Goal: Find specific page/section: Find specific page/section

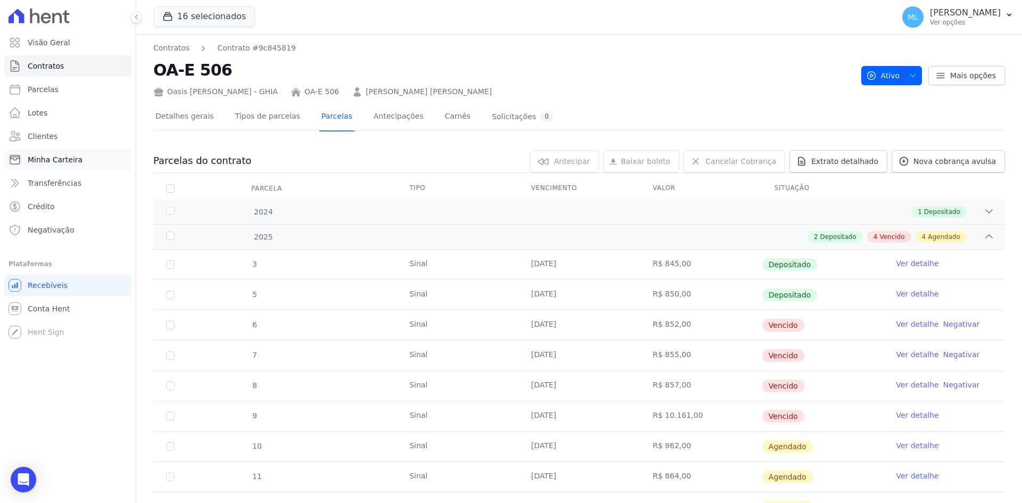
scroll to position [106, 0]
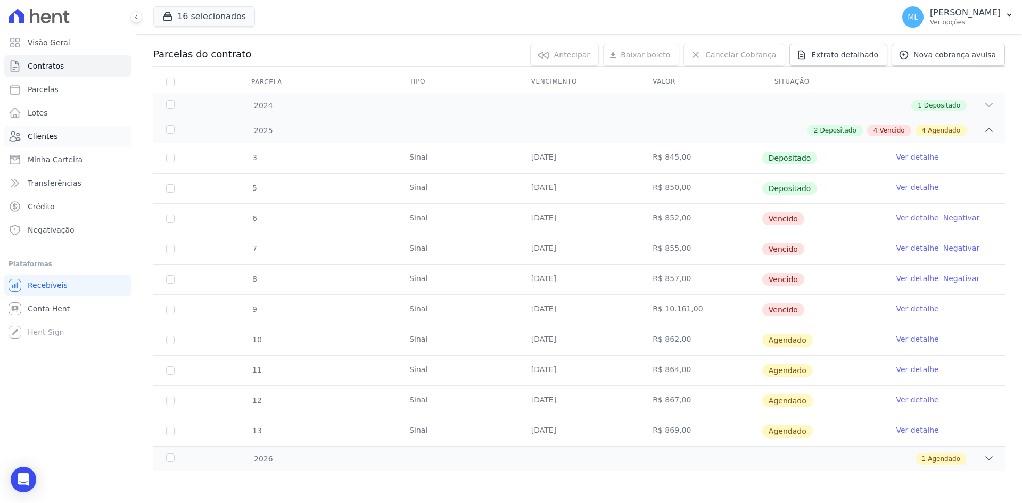
click at [67, 142] on link "Clientes" at bounding box center [67, 136] width 127 height 21
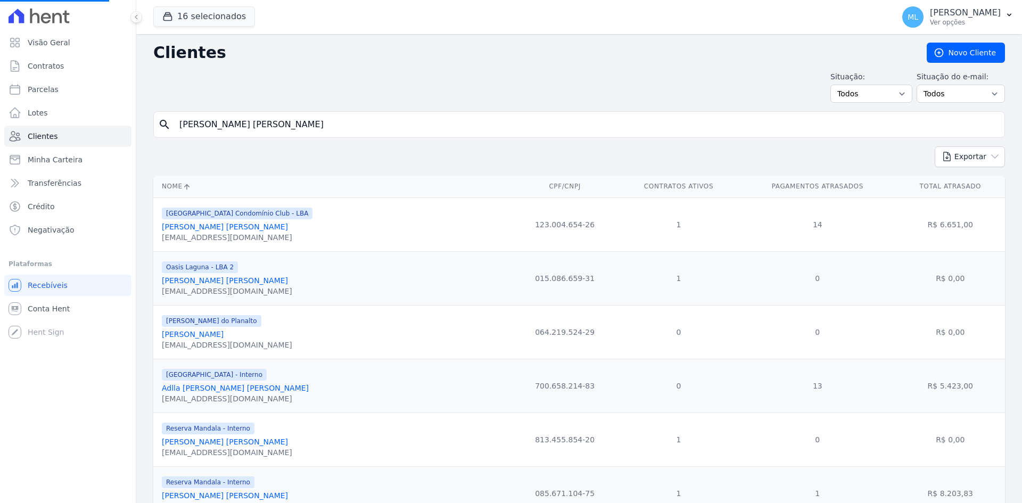
click at [231, 131] on input "[PERSON_NAME] [PERSON_NAME]" at bounding box center [586, 124] width 827 height 21
drag, startPoint x: 247, startPoint y: 122, endPoint x: 161, endPoint y: 126, distance: 86.3
click at [161, 126] on div "search" at bounding box center [578, 124] width 851 height 27
type input "estefani"
